Goal: Task Accomplishment & Management: Use online tool/utility

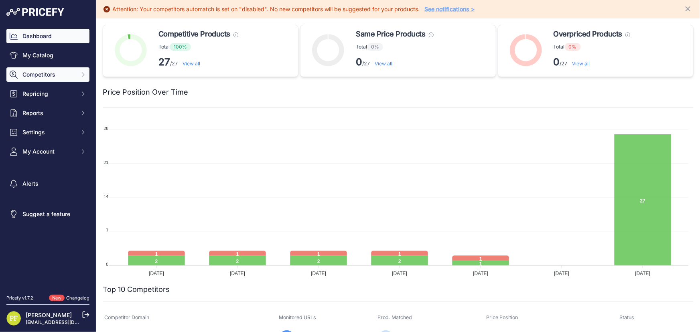
click at [75, 75] on button "Competitors" at bounding box center [47, 74] width 83 height 14
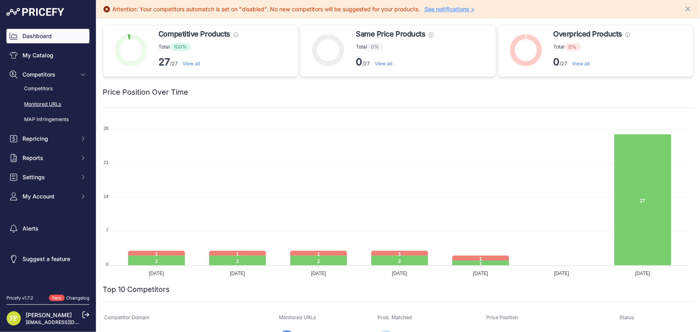
click at [53, 103] on link "Monitored URLs" at bounding box center [47, 104] width 83 height 14
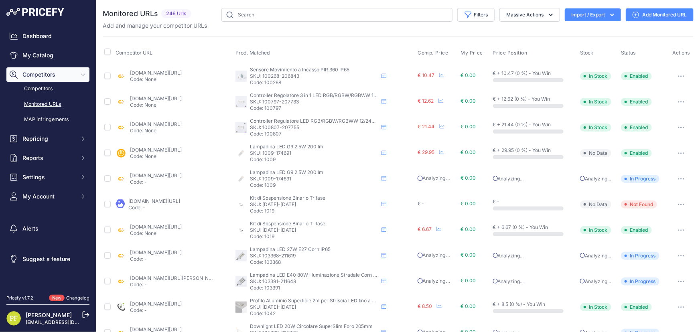
click at [608, 14] on icon "button" at bounding box center [612, 15] width 8 height 8
click at [585, 30] on span "Import" at bounding box center [586, 31] width 15 height 6
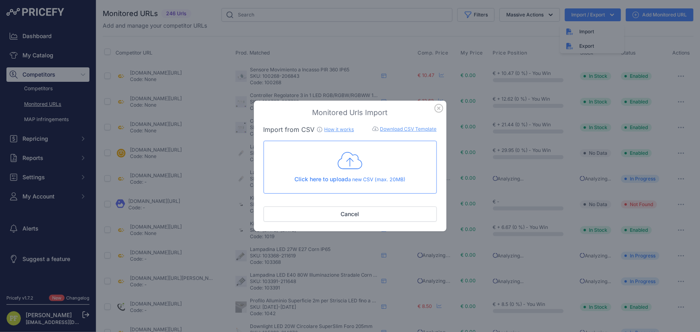
click at [318, 164] on div "Click here to upload a new CSV (max. 20MB)" at bounding box center [350, 167] width 160 height 33
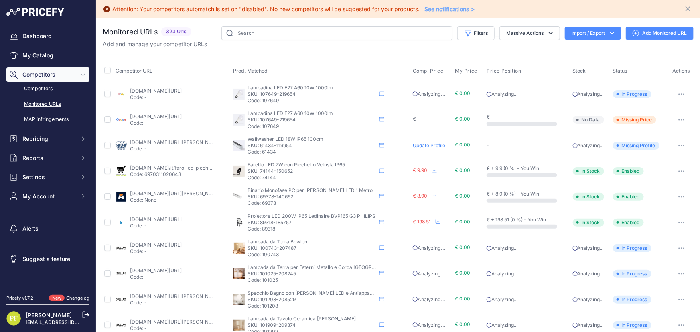
click at [86, 313] on icon at bounding box center [85, 314] width 7 height 7
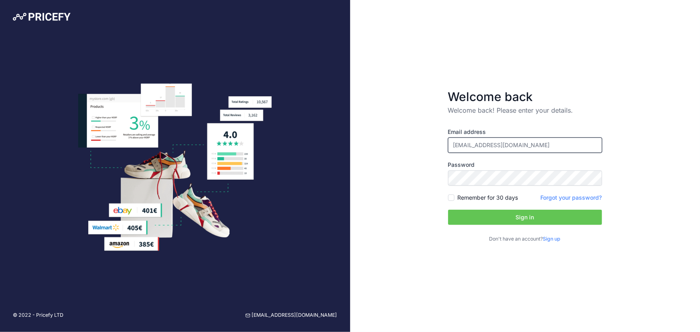
click at [517, 142] on input "[EMAIL_ADDRESS][DOMAIN_NAME]" at bounding box center [525, 145] width 154 height 15
type input "pfernandez@efectoled.com"
click at [549, 215] on button "Sign in" at bounding box center [525, 217] width 154 height 15
